Goal: Information Seeking & Learning: Learn about a topic

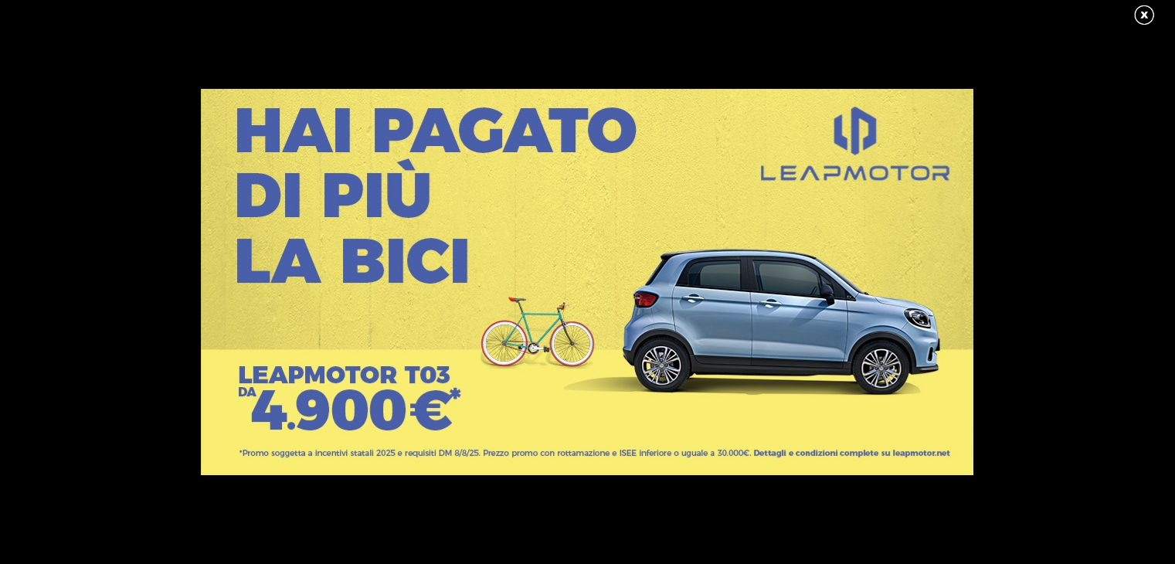
click at [1147, 10] on link at bounding box center [1152, 15] width 39 height 23
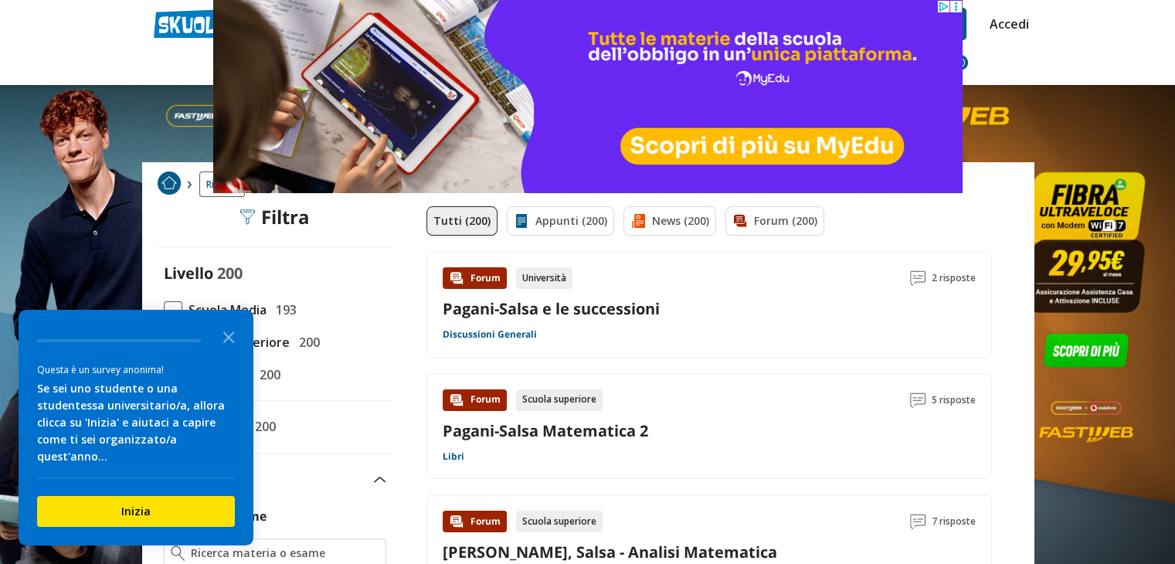
click at [1052, 38] on header "pagani Trova un tutor esperto su questo argomento Chiedi Tutor AI Accedi PCTO" at bounding box center [587, 42] width 1175 height 85
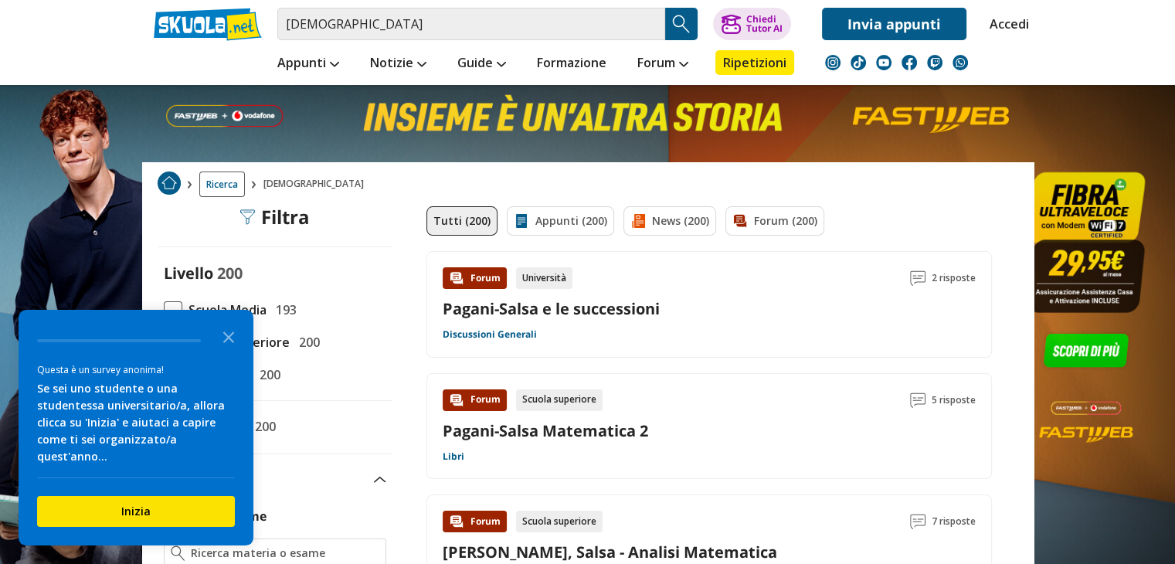
drag, startPoint x: 1181, startPoint y: 76, endPoint x: 1186, endPoint y: 38, distance: 39.0
click at [226, 352] on icon "Close the survey" at bounding box center [228, 336] width 31 height 31
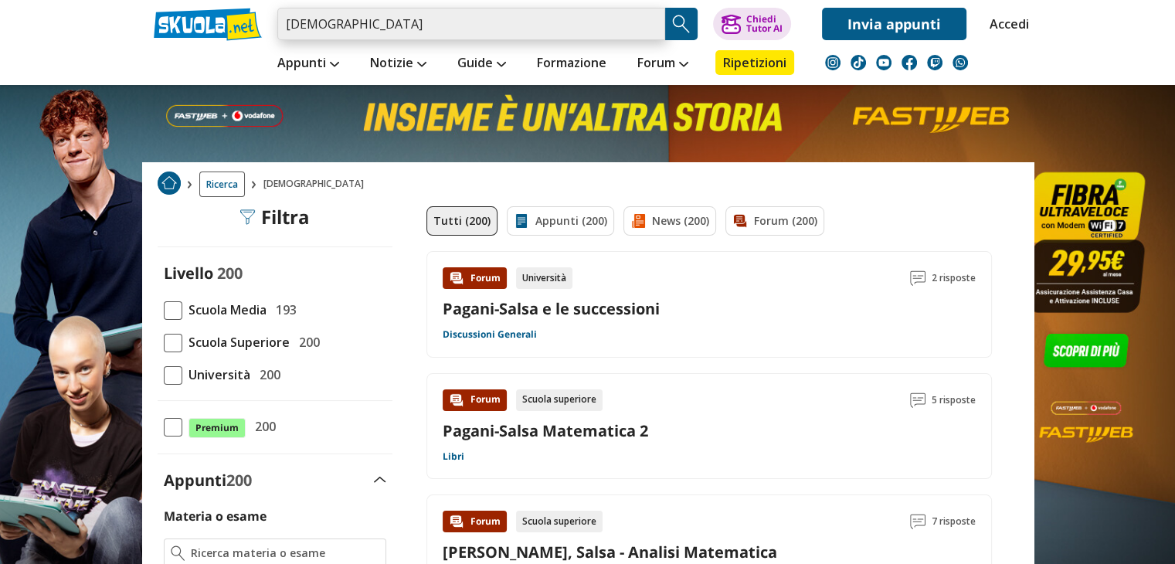
click at [353, 25] on input "pagani" at bounding box center [471, 24] width 388 height 32
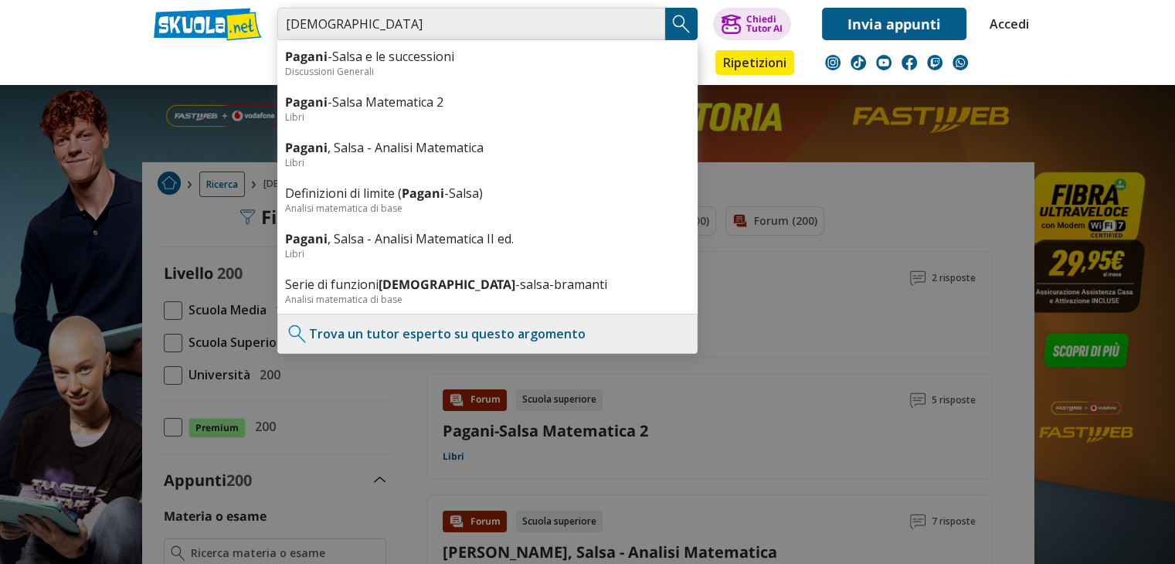
click at [284, 22] on input "pagani" at bounding box center [471, 24] width 388 height 32
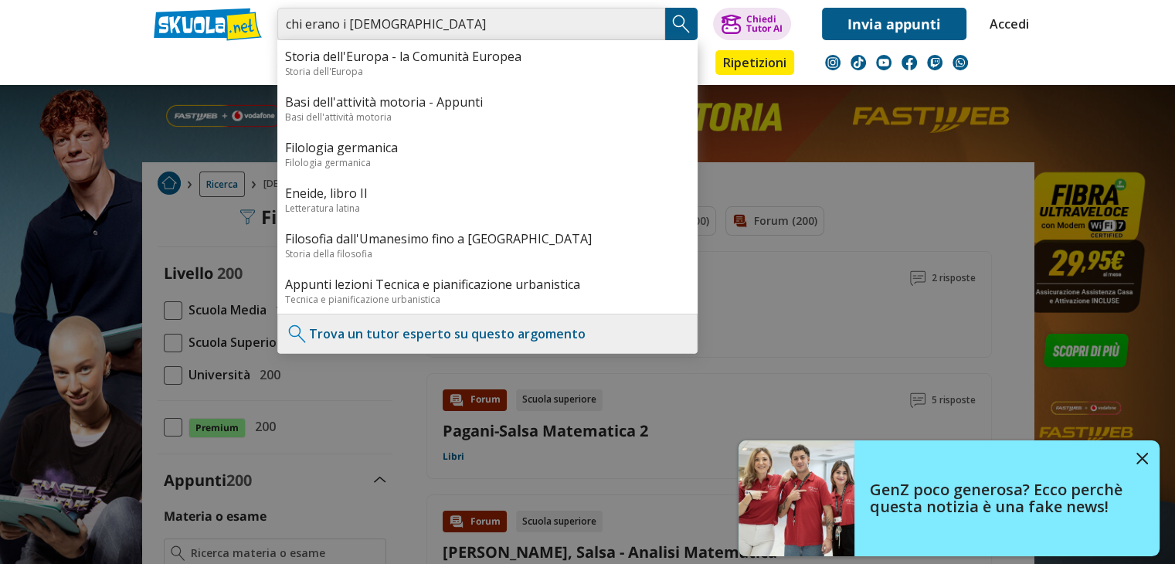
type input "chi erano i [DEMOGRAPHIC_DATA]"
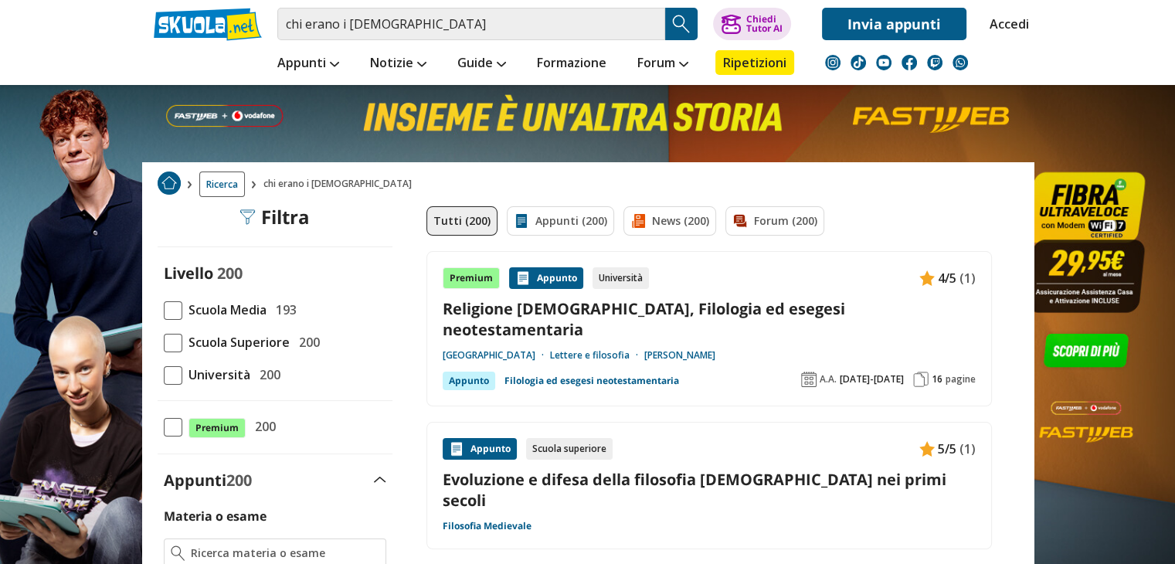
click at [655, 311] on link "Religione [DEMOGRAPHIC_DATA], Filologia ed esegesi neotestamentaria" at bounding box center [709, 319] width 533 height 42
